Goal: Information Seeking & Learning: Understand process/instructions

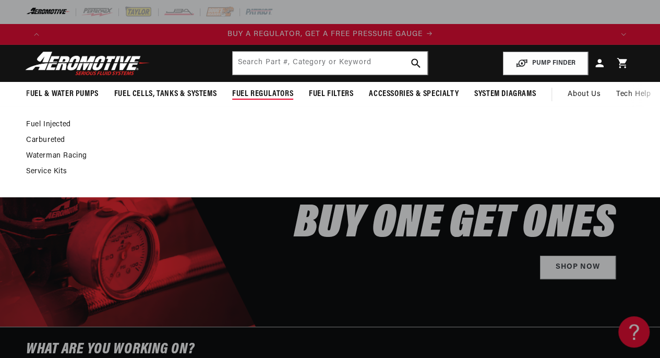
click at [44, 124] on link "Fuel Injected" at bounding box center [324, 124] width 597 height 9
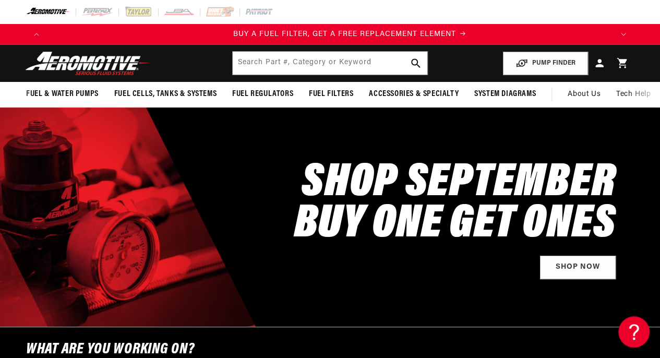
scroll to position [0, 565]
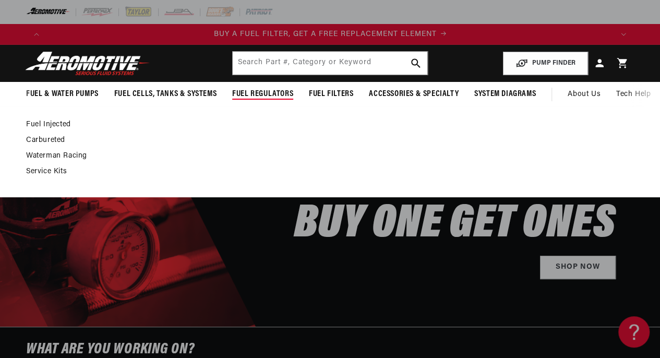
click at [41, 139] on link "Carbureted" at bounding box center [324, 140] width 597 height 9
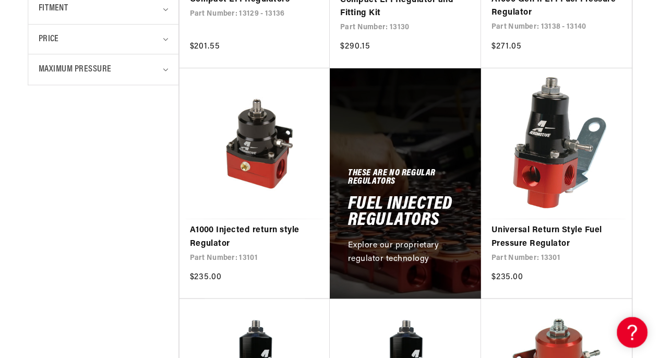
scroll to position [0, 571]
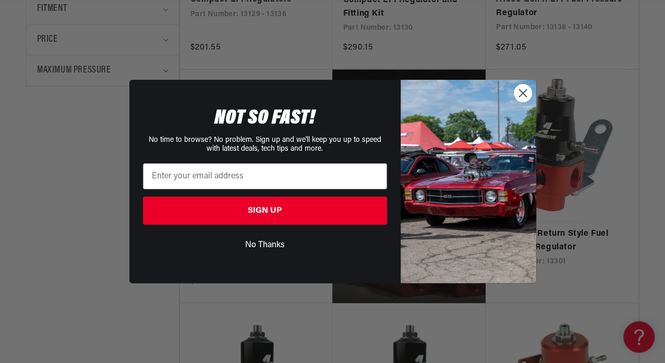
click at [523, 93] on icon "Close dialog" at bounding box center [522, 92] width 7 height 7
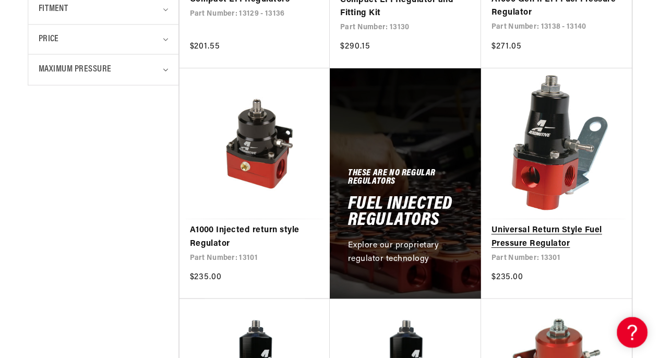
scroll to position [0, 565]
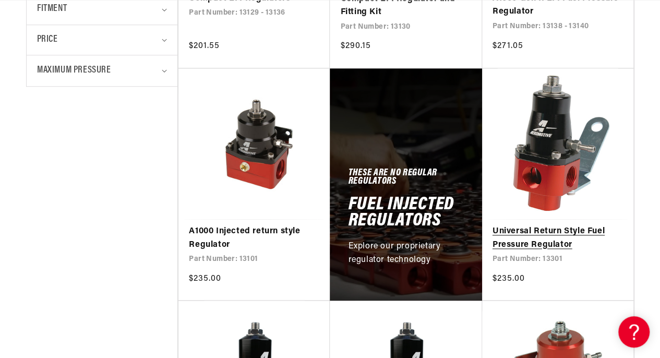
click at [543, 233] on link "Universal Return Style Fuel Pressure Regulator" at bounding box center [557, 238] width 130 height 27
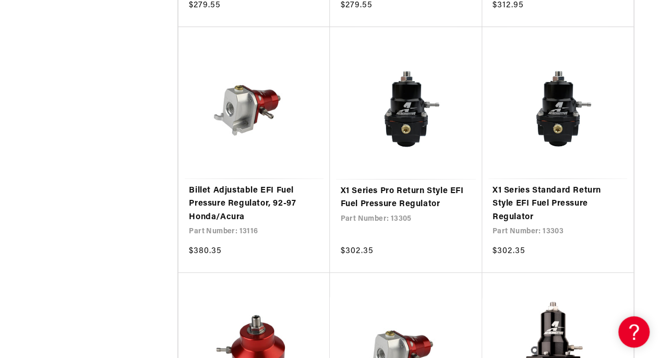
scroll to position [0, 1131]
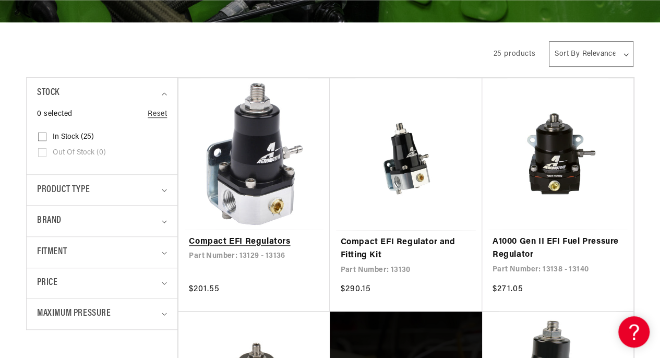
click at [266, 243] on link "Compact EFI Regulators" at bounding box center [254, 242] width 130 height 14
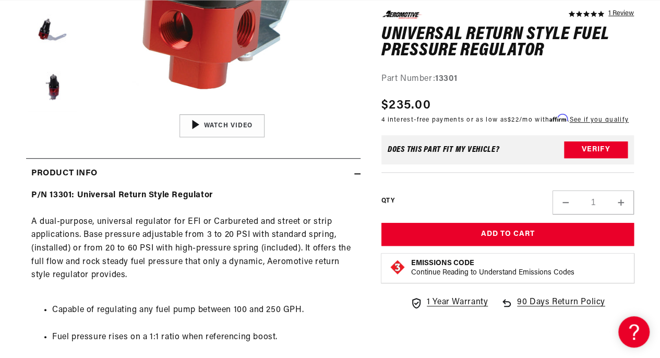
scroll to position [0, 565]
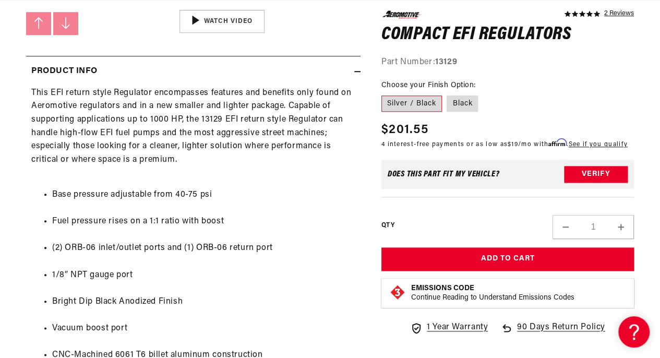
scroll to position [0, 565]
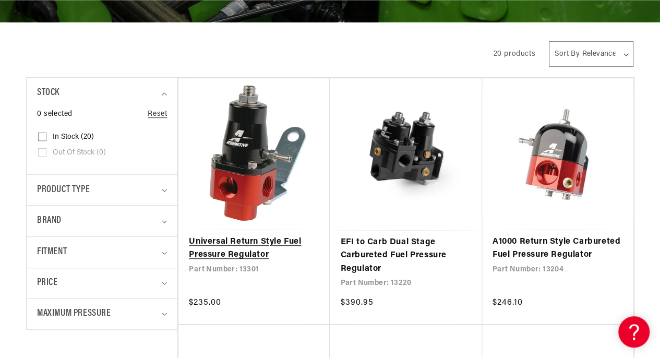
click at [240, 245] on link "Universal Return Style Fuel Pressure Regulator" at bounding box center [254, 248] width 130 height 27
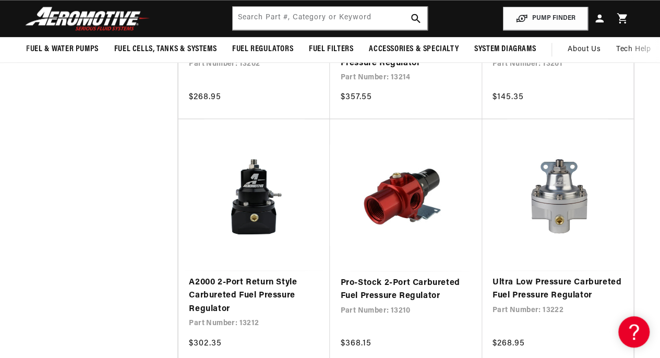
scroll to position [0, 565]
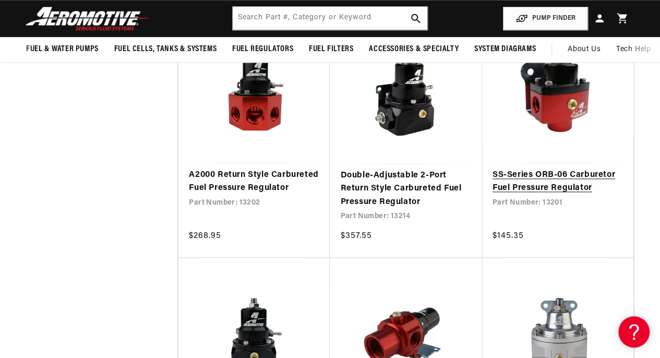
click at [569, 172] on link "SS-Series ORB-06 Carburetor Fuel Pressure Regulator" at bounding box center [557, 181] width 130 height 27
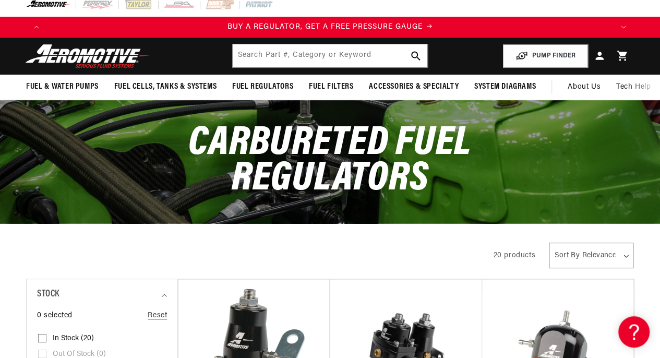
scroll to position [0, 0]
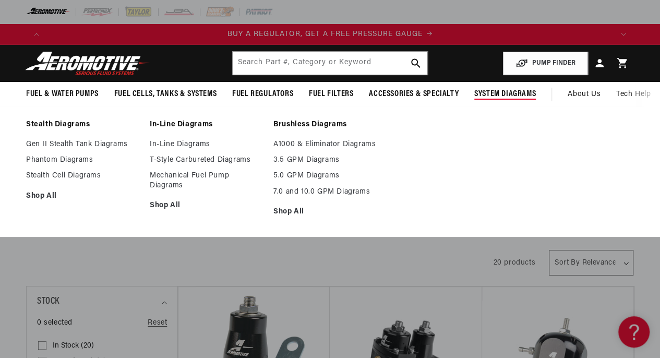
click at [489, 90] on span "System Diagrams" at bounding box center [505, 94] width 62 height 11
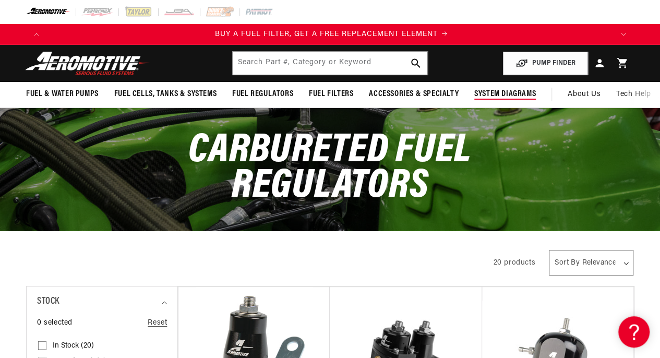
scroll to position [0, 565]
click at [480, 92] on span "System Diagrams" at bounding box center [505, 94] width 62 height 11
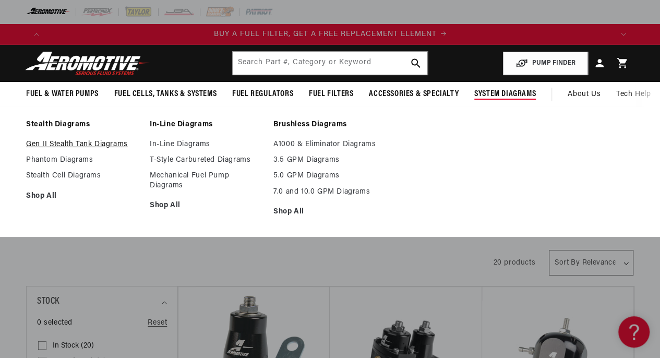
click at [66, 143] on link "Gen II Stealth Tank Diagrams" at bounding box center [82, 144] width 113 height 9
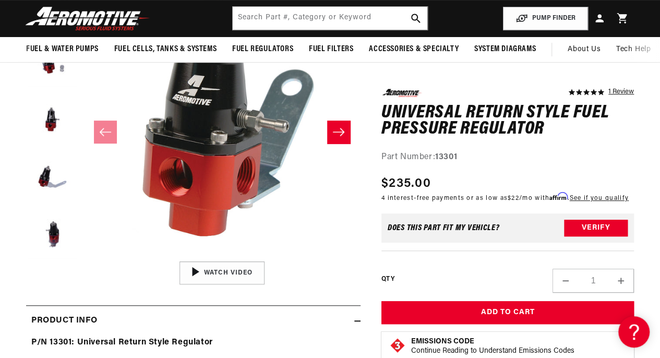
scroll to position [104, 0]
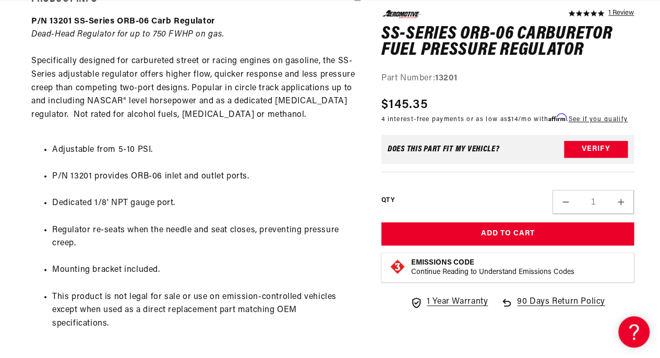
scroll to position [522, 0]
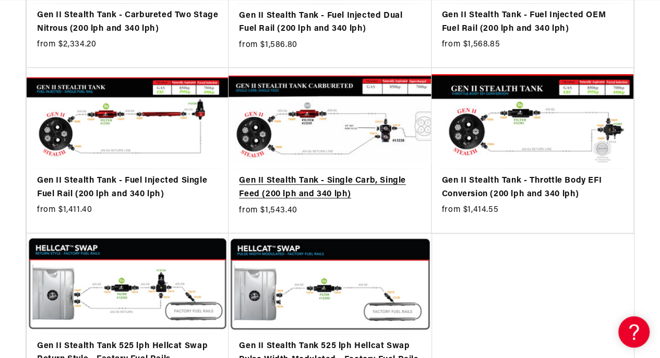
scroll to position [0, 565]
click at [324, 182] on link "Gen II Stealth Tank - Single Carb, Single Feed (200 lph and 340 lph)" at bounding box center [330, 187] width 182 height 27
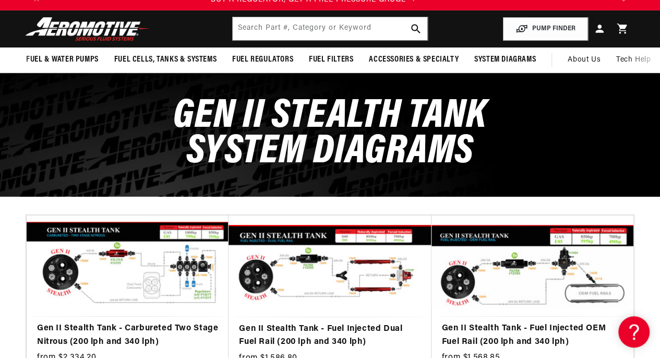
scroll to position [0, 0]
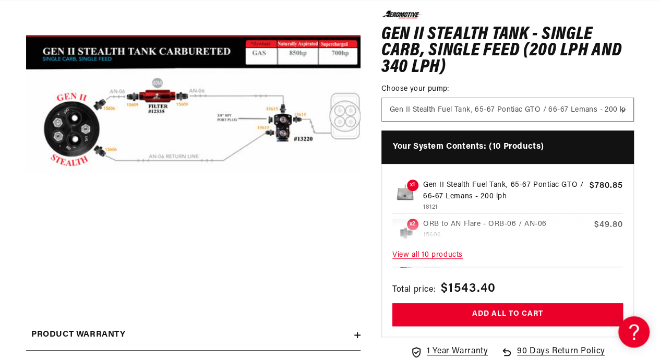
scroll to position [0, 565]
